Goal: Transaction & Acquisition: Purchase product/service

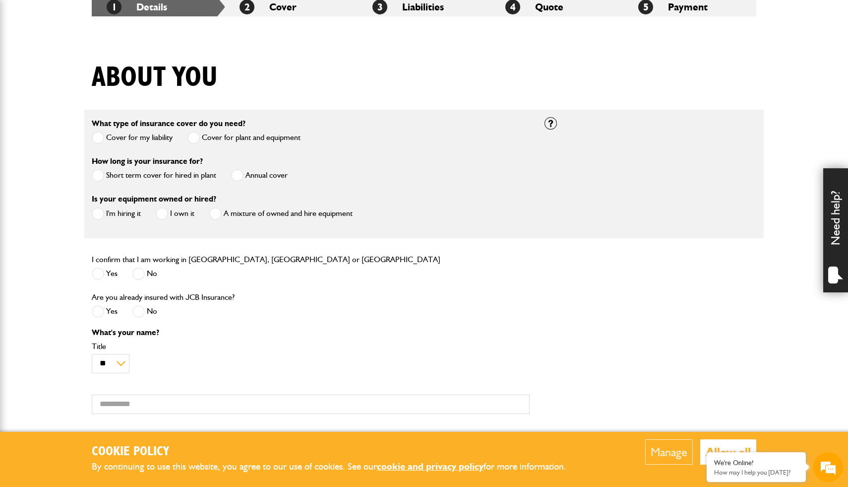
click at [98, 174] on span at bounding box center [98, 175] width 12 height 12
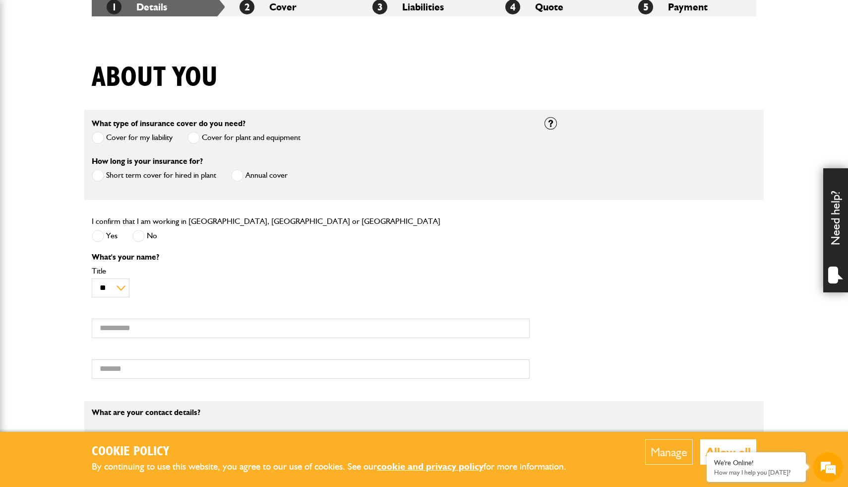
click at [100, 234] on span at bounding box center [98, 236] width 12 height 12
click at [121, 287] on select "** *** **** ** ** **" at bounding box center [111, 287] width 38 height 19
select select "*"
click at [128, 336] on input "First name" at bounding box center [311, 328] width 438 height 19
type input "*****"
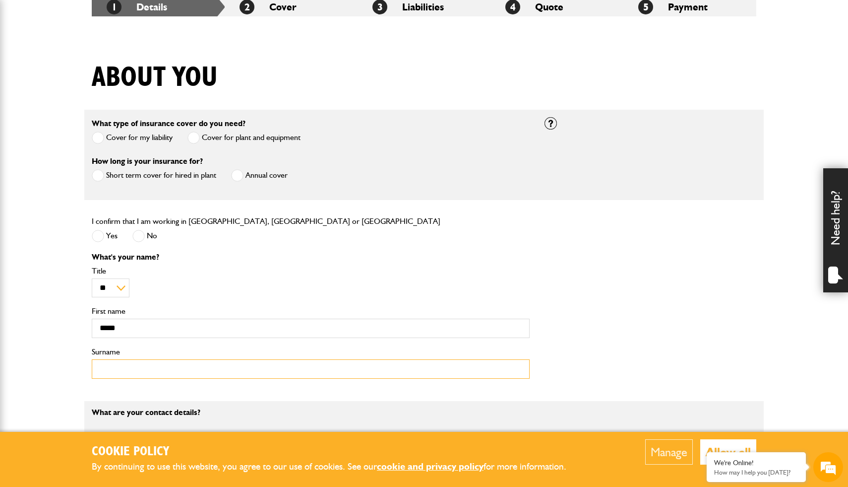
click at [129, 377] on input "Surname" at bounding box center [311, 368] width 438 height 19
type input "*****"
click at [741, 443] on button "Allow all" at bounding box center [729, 451] width 56 height 25
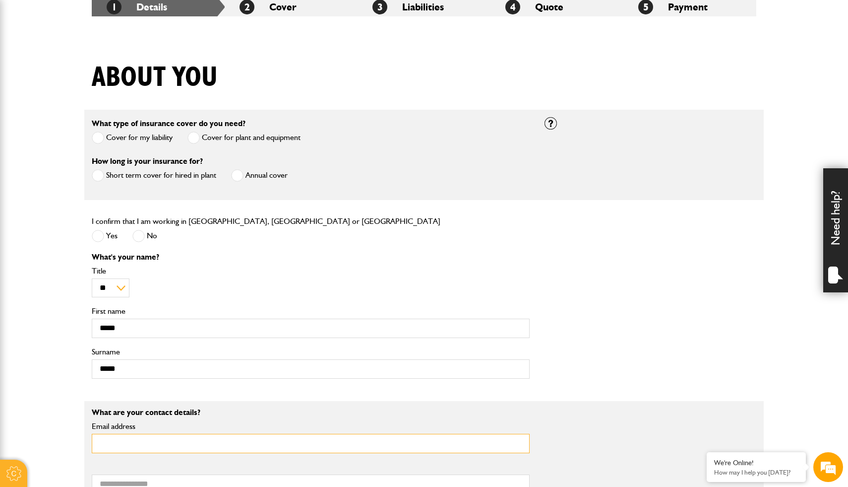
click at [168, 441] on input "Email address" at bounding box center [311, 443] width 438 height 19
type input "**********"
click at [708, 451] on em at bounding box center [707, 453] width 10 height 10
drag, startPoint x: 838, startPoint y: 350, endPoint x: 530, endPoint y: 312, distance: 311.0
click at [536, 313] on body "Cookie Policy By continuing to use this website, you agree to our use of cookie…" at bounding box center [424, 461] width 848 height 1319
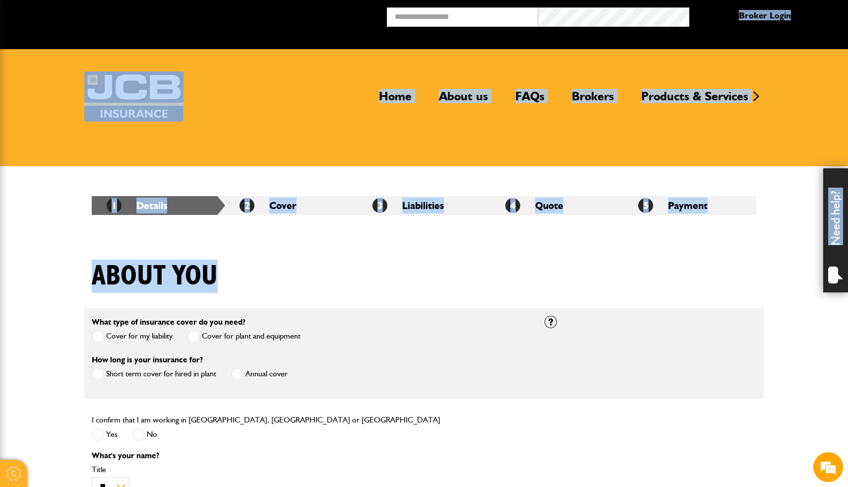
drag, startPoint x: 771, startPoint y: 108, endPoint x: 790, endPoint y: -8, distance: 117.6
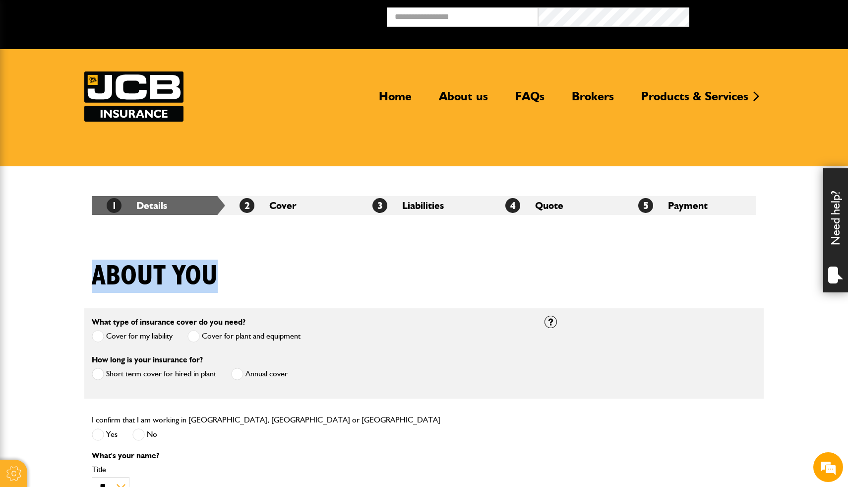
drag, startPoint x: 765, startPoint y: 249, endPoint x: 780, endPoint y: 304, distance: 56.7
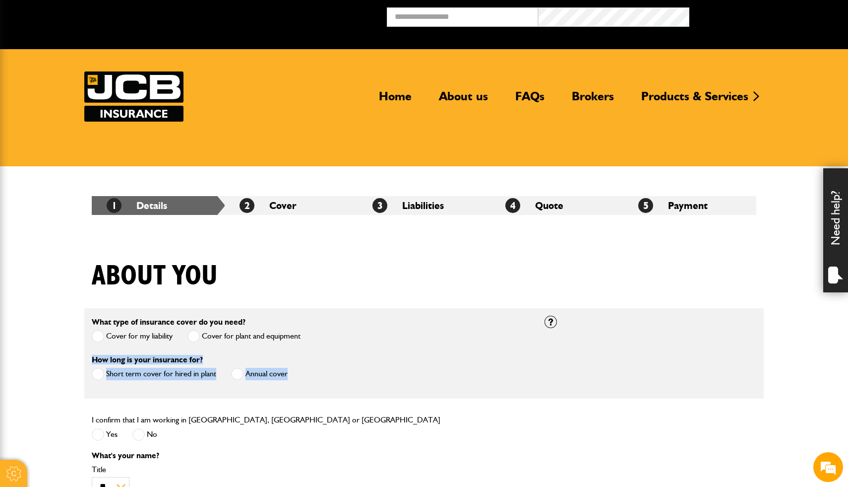
drag, startPoint x: 817, startPoint y: 348, endPoint x: 815, endPoint y: 371, distance: 22.9
click at [756, 420] on div "I confirm that I am working in England, Scotland or Wales Yes No" at bounding box center [424, 432] width 680 height 38
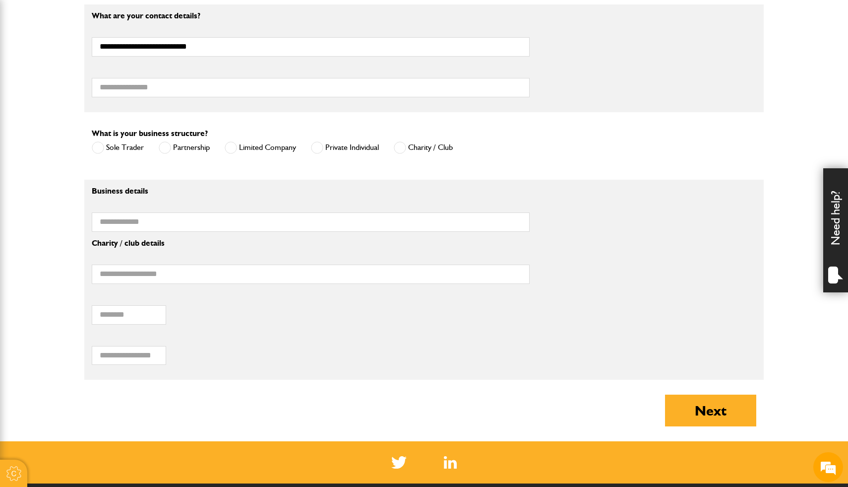
scroll to position [595, 0]
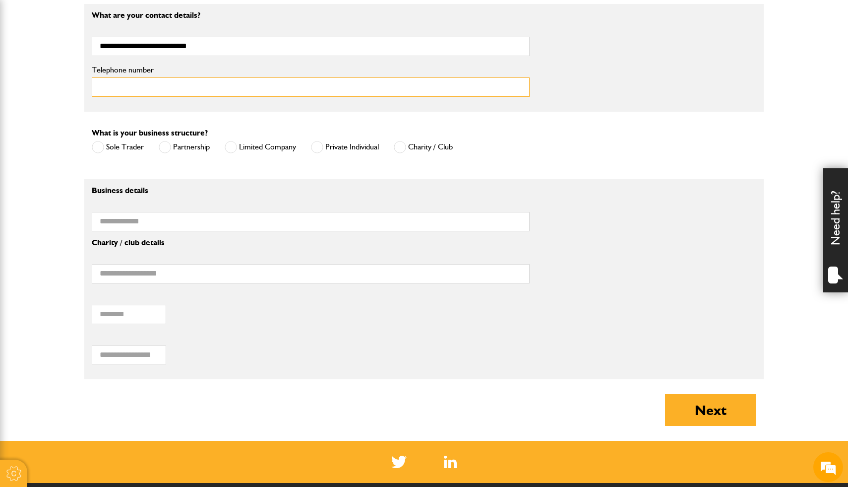
click at [195, 91] on input "Telephone number" at bounding box center [311, 86] width 438 height 19
click at [230, 150] on span at bounding box center [231, 147] width 12 height 12
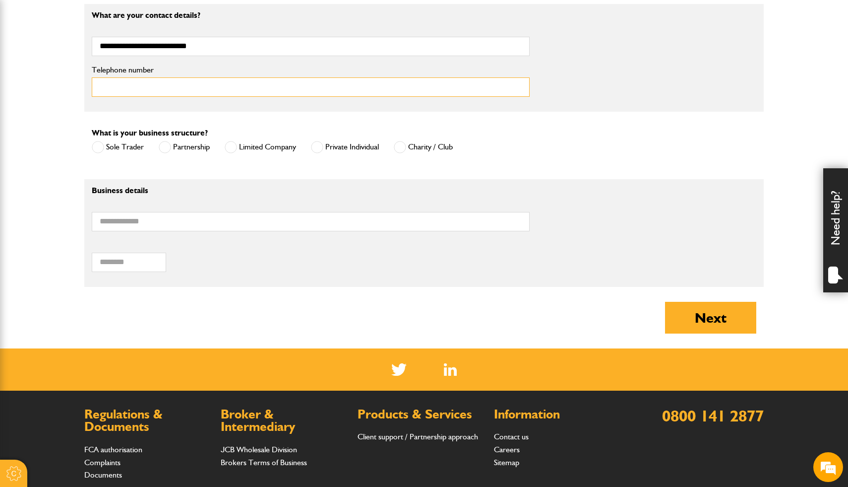
click at [194, 92] on input "Telephone number" at bounding box center [311, 86] width 438 height 19
type input "**********"
click at [195, 225] on input "Business name" at bounding box center [311, 221] width 438 height 19
type input "*"
click at [195, 225] on input "**********" at bounding box center [311, 221] width 438 height 19
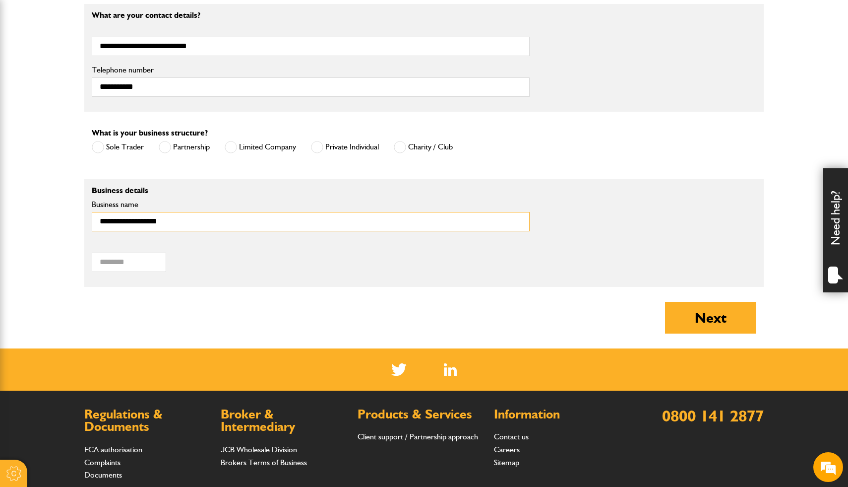
type input "**********"
click at [156, 267] on input "Postcode of your correspondence address" at bounding box center [129, 262] width 74 height 19
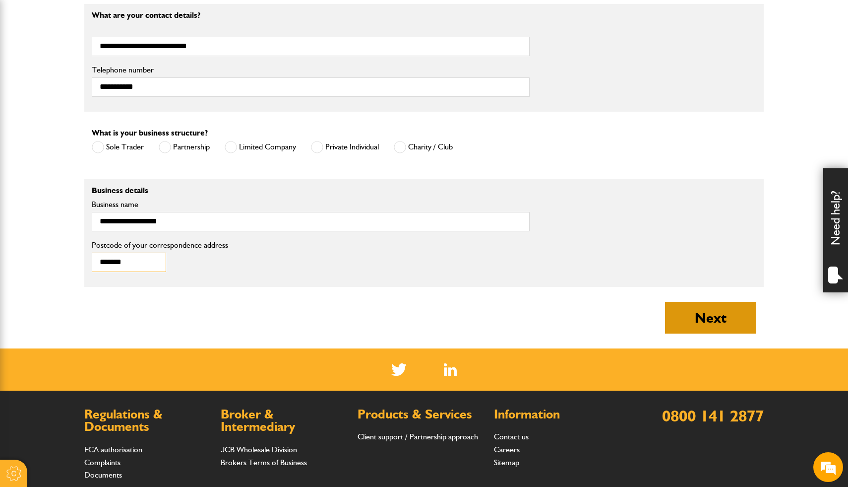
type input "*******"
click at [675, 310] on button "Next" at bounding box center [710, 318] width 91 height 32
type input "**********"
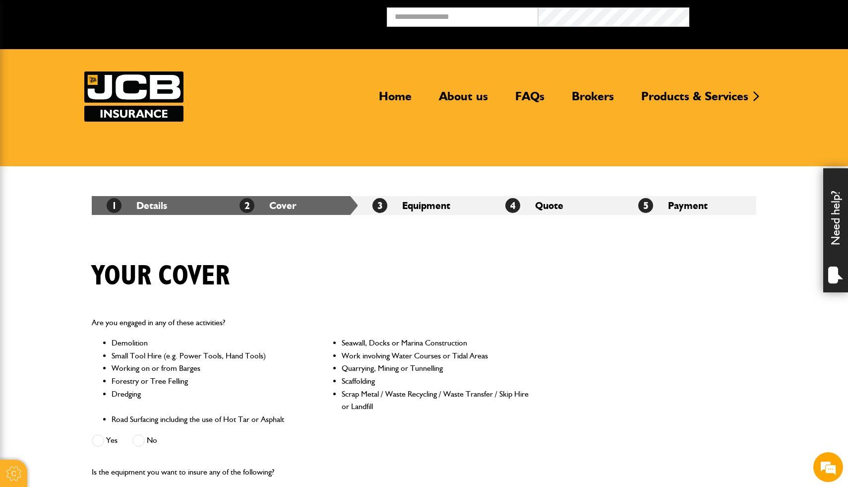
click at [708, 373] on div "Are you engaged in any of these activities? Demolition Seawall, Docks or Marina…" at bounding box center [424, 382] width 680 height 149
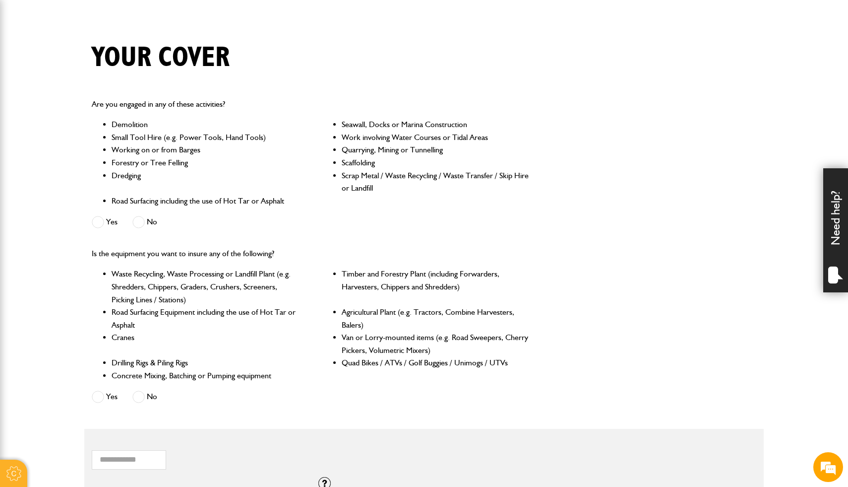
click at [103, 219] on span at bounding box center [98, 222] width 12 height 12
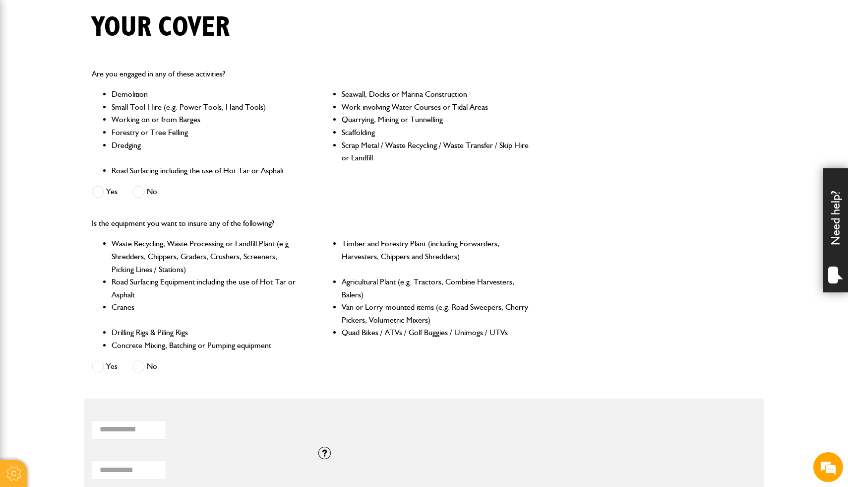
scroll to position [251, 0]
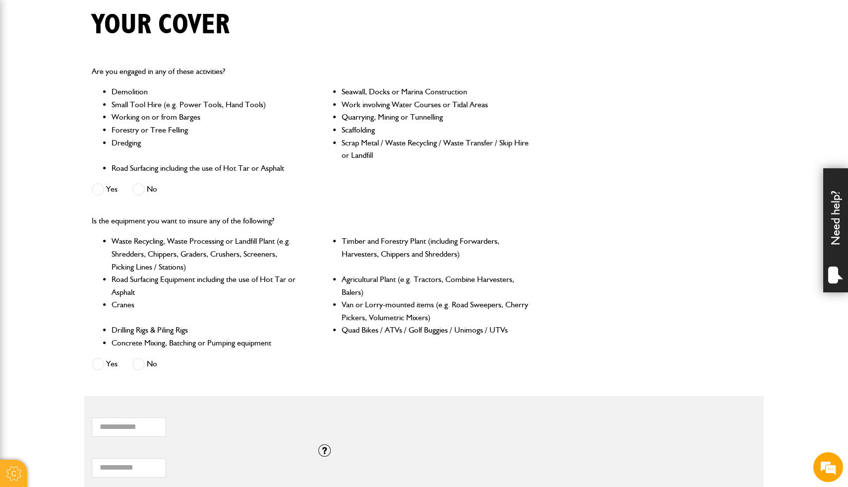
click at [102, 369] on span at bounding box center [98, 364] width 12 height 12
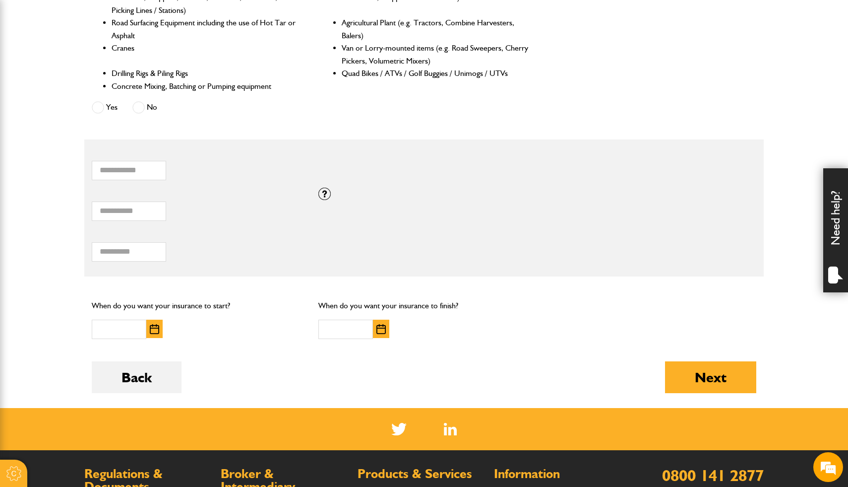
scroll to position [509, 0]
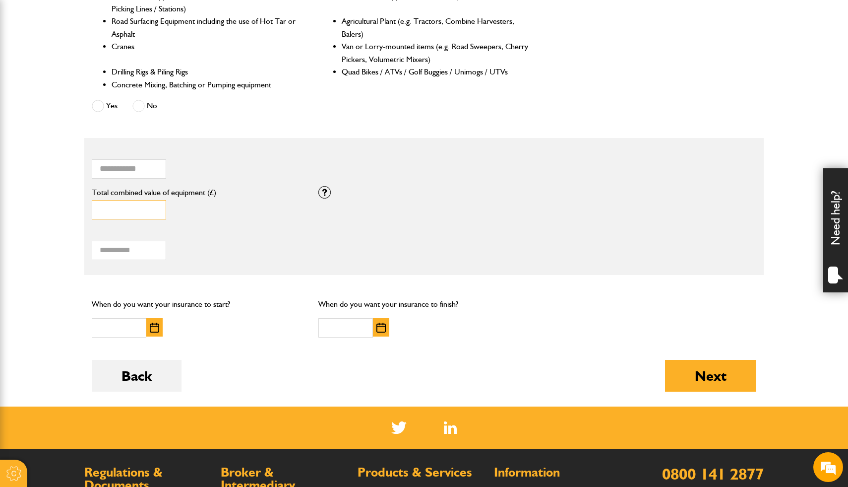
click at [154, 215] on input "*" at bounding box center [129, 209] width 74 height 19
click at [120, 214] on input "*" at bounding box center [129, 209] width 74 height 19
click at [153, 214] on input "*" at bounding box center [129, 209] width 74 height 19
click at [150, 211] on input "*" at bounding box center [129, 209] width 74 height 19
click at [157, 213] on input "*" at bounding box center [129, 209] width 74 height 19
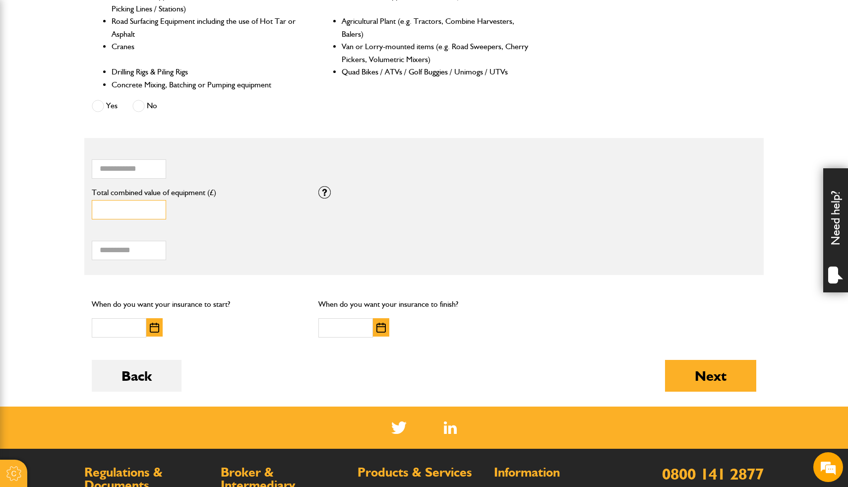
click at [157, 213] on input "*" at bounding box center [129, 209] width 74 height 19
click at [156, 210] on input "*" at bounding box center [129, 209] width 74 height 19
click at [156, 205] on input "*" at bounding box center [129, 209] width 74 height 19
click at [156, 210] on input "*" at bounding box center [129, 209] width 74 height 19
click at [156, 213] on input "*" at bounding box center [129, 209] width 74 height 19
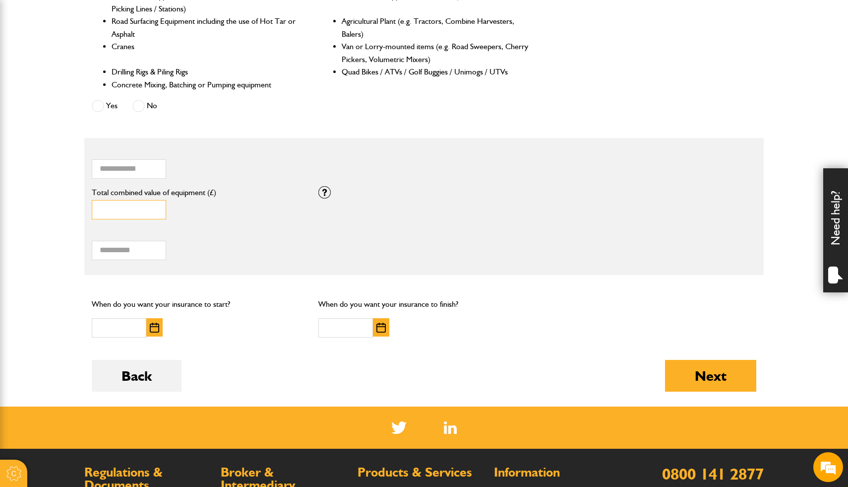
click at [156, 207] on input "*" at bounding box center [129, 209] width 74 height 19
click at [157, 216] on input "*" at bounding box center [129, 209] width 74 height 19
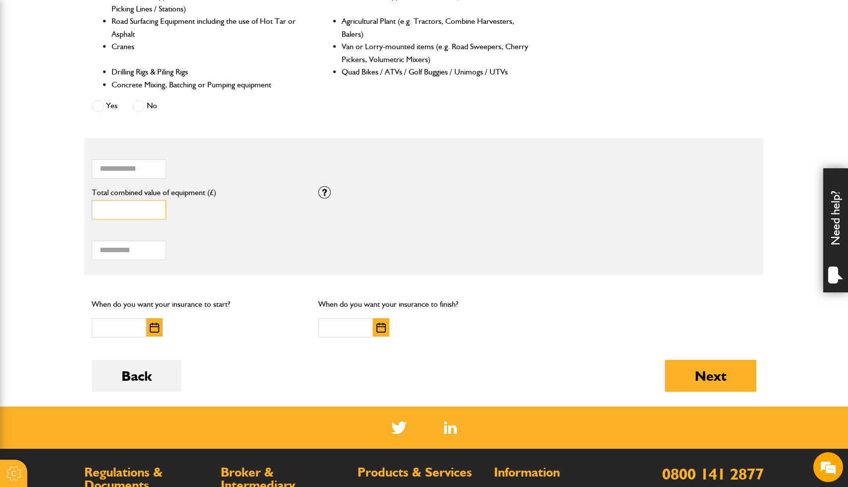
type input "*"
click at [157, 216] on input "*" at bounding box center [129, 209] width 74 height 19
type input "*"
type input "*****"
click at [113, 255] on input "Total hiring fees" at bounding box center [129, 250] width 74 height 19
